Goal: Task Accomplishment & Management: Complete application form

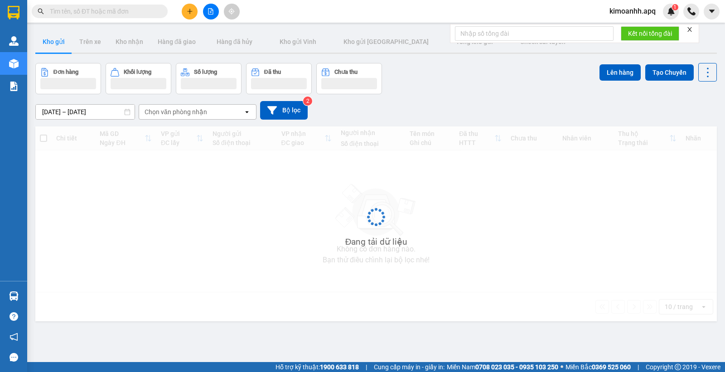
click at [130, 14] on input "text" at bounding box center [103, 11] width 107 height 10
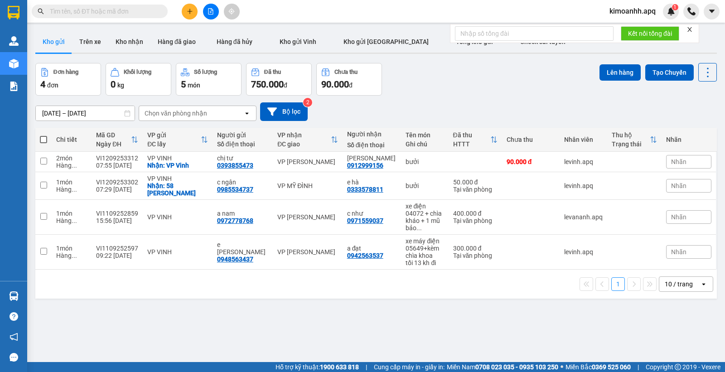
paste input "0962645999"
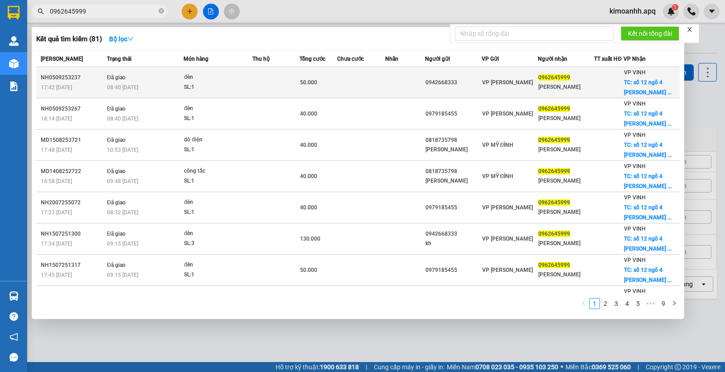
type input "0962645999"
click at [346, 83] on td at bounding box center [361, 82] width 48 height 31
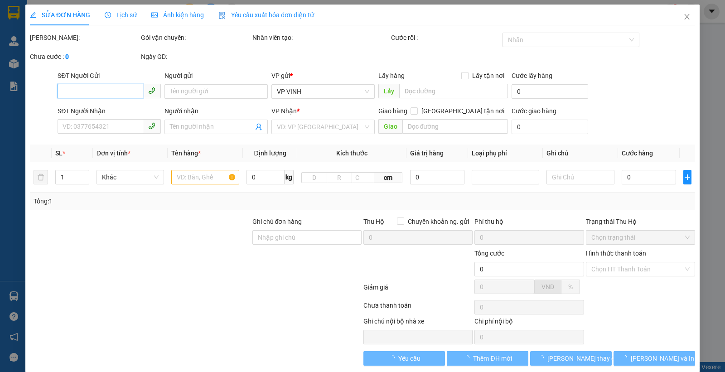
type input "0942668333"
type input "0962645999"
type input "[PERSON_NAME]"
checkbox input "true"
type input "số 12 ngõ 4 đg [PERSON_NAME]"
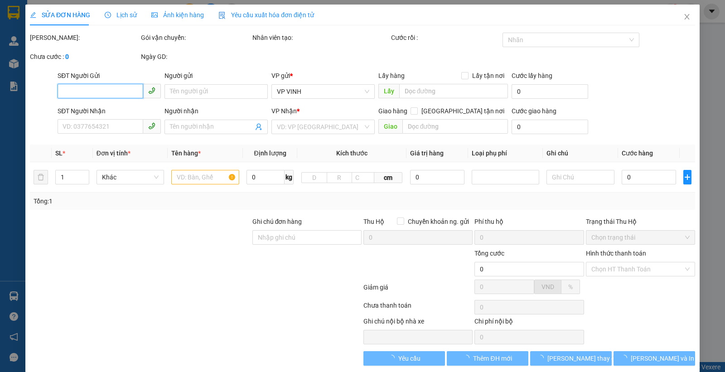
type input "50.000"
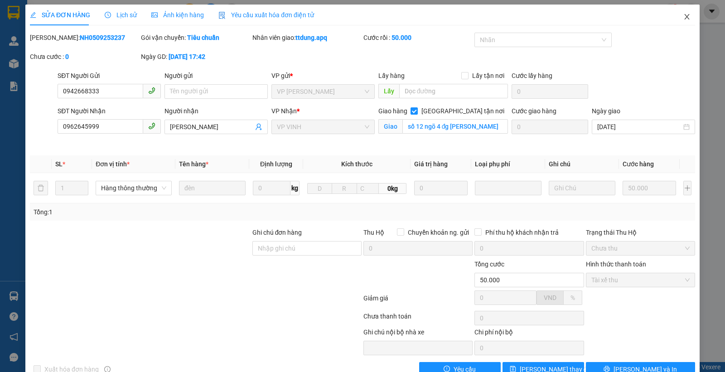
click at [684, 17] on icon "close" at bounding box center [687, 16] width 7 height 7
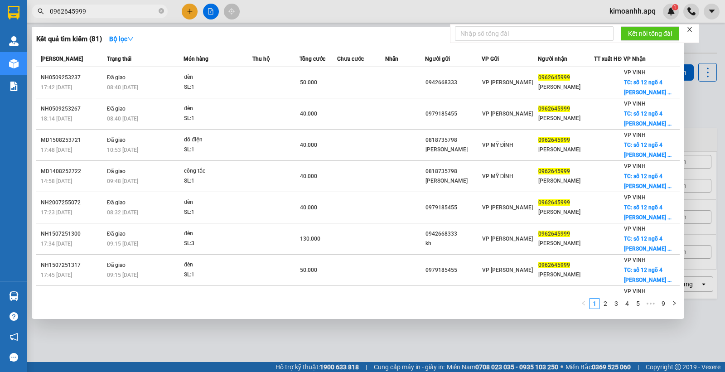
click at [113, 13] on input "0962645999" at bounding box center [103, 11] width 107 height 10
click at [88, 11] on input "0962645999" at bounding box center [103, 11] width 107 height 10
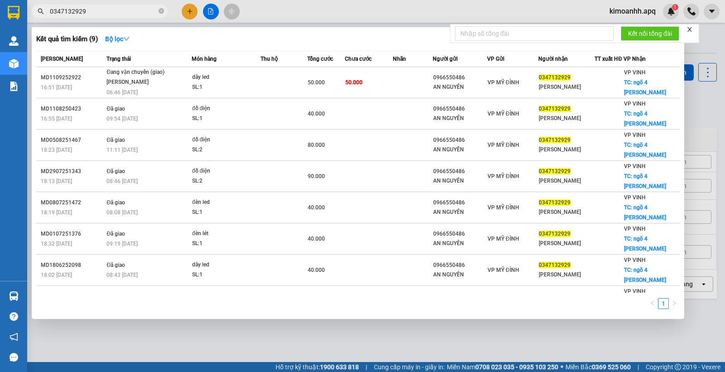
type input "0347132929"
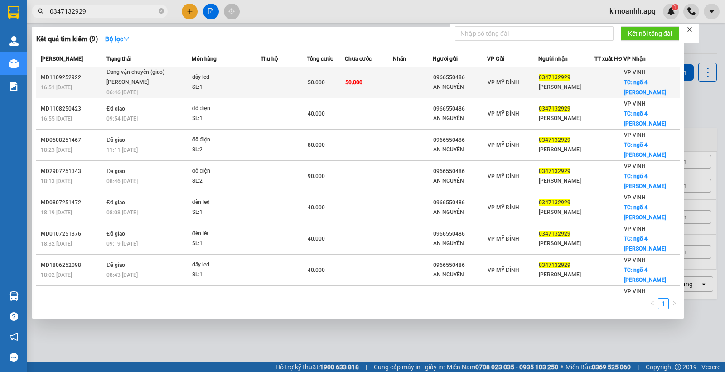
click at [136, 85] on div "[PERSON_NAME]" at bounding box center [141, 83] width 68 height 10
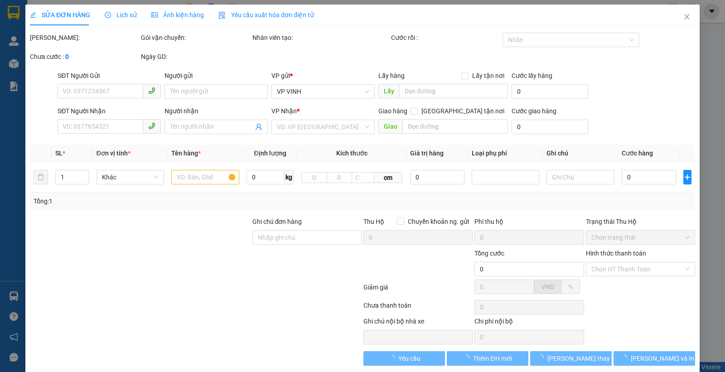
type input "0966550486"
type input "AN NGUYÊN"
type input "0347132929"
type input "[PERSON_NAME]"
checkbox input "true"
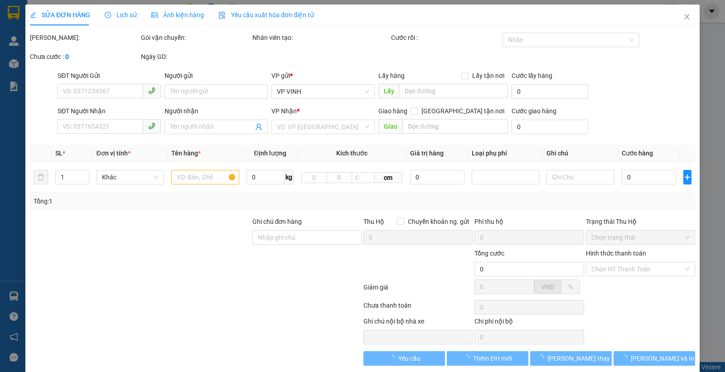
type input "ngõ 4 [PERSON_NAME]"
type input "50.000"
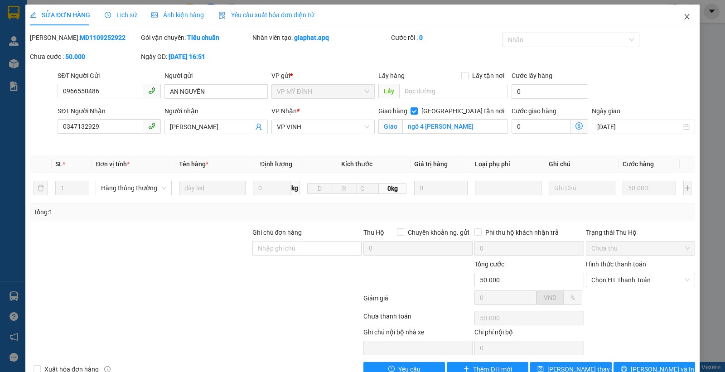
click at [684, 19] on icon "close" at bounding box center [687, 16] width 7 height 7
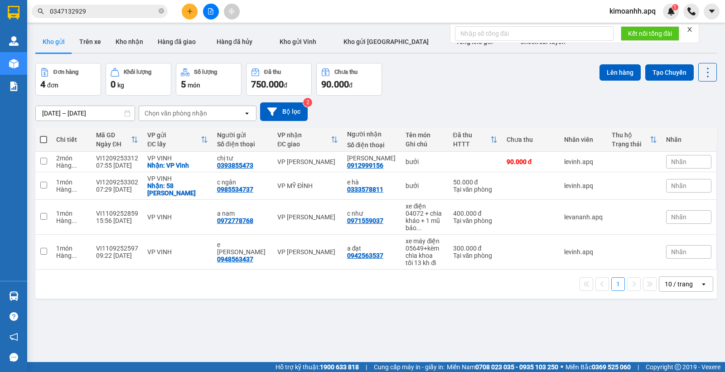
click at [103, 11] on input "0347132929" at bounding box center [103, 11] width 107 height 10
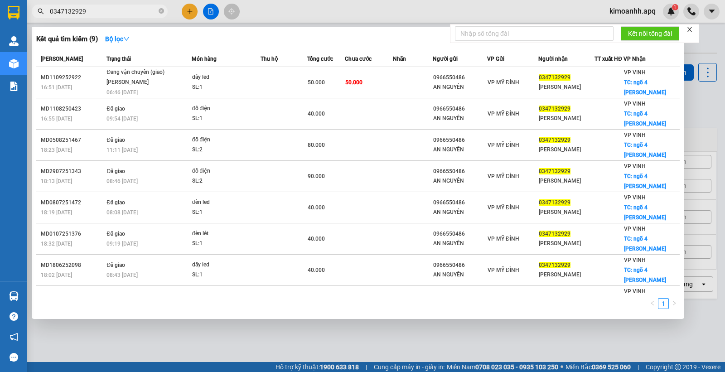
click at [518, 340] on div at bounding box center [362, 186] width 725 height 372
